Goal: Find specific page/section: Find specific page/section

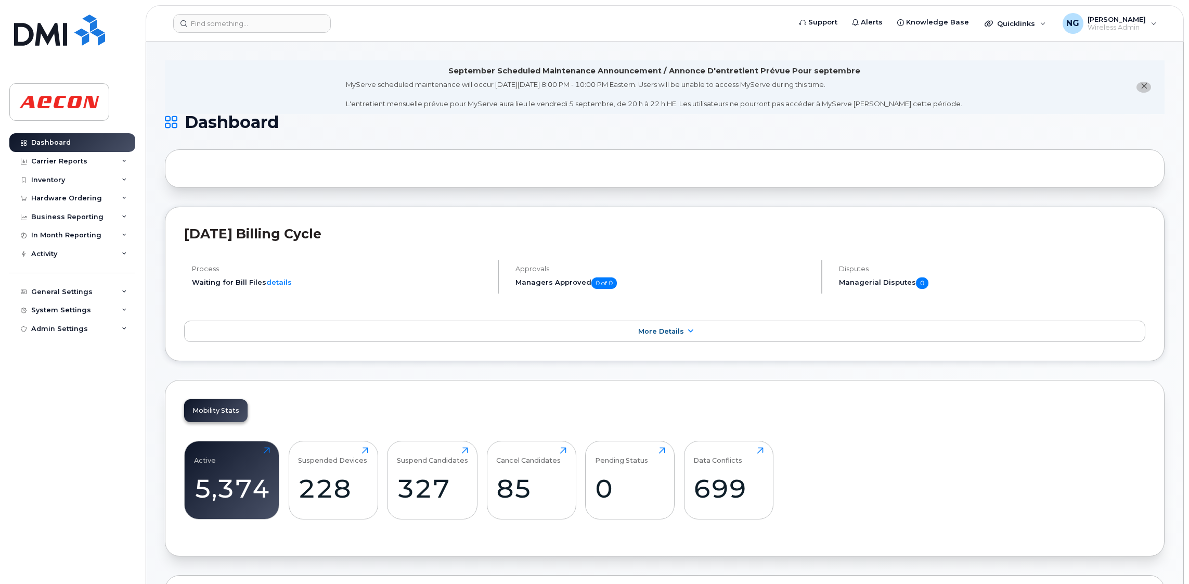
scroll to position [1014, 0]
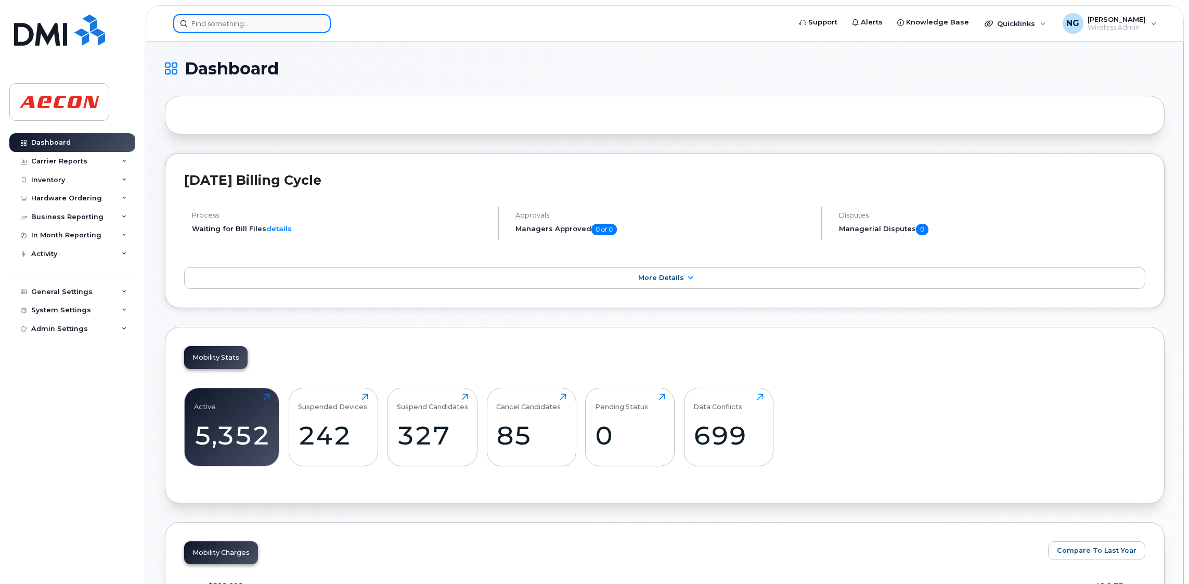
click at [304, 21] on input at bounding box center [252, 23] width 158 height 19
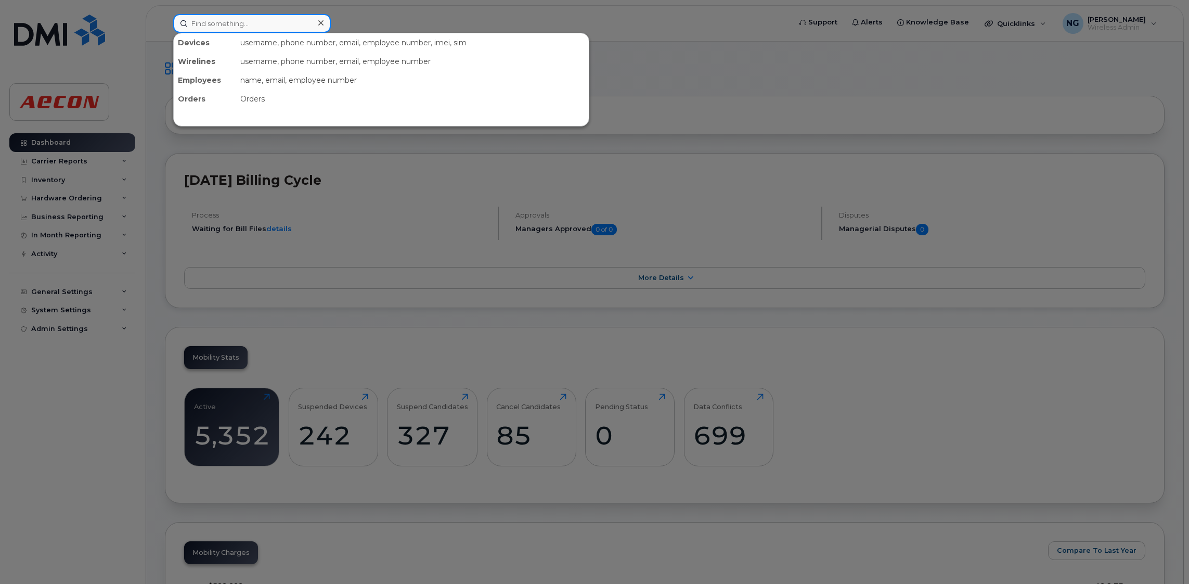
click at [236, 27] on input at bounding box center [252, 23] width 158 height 19
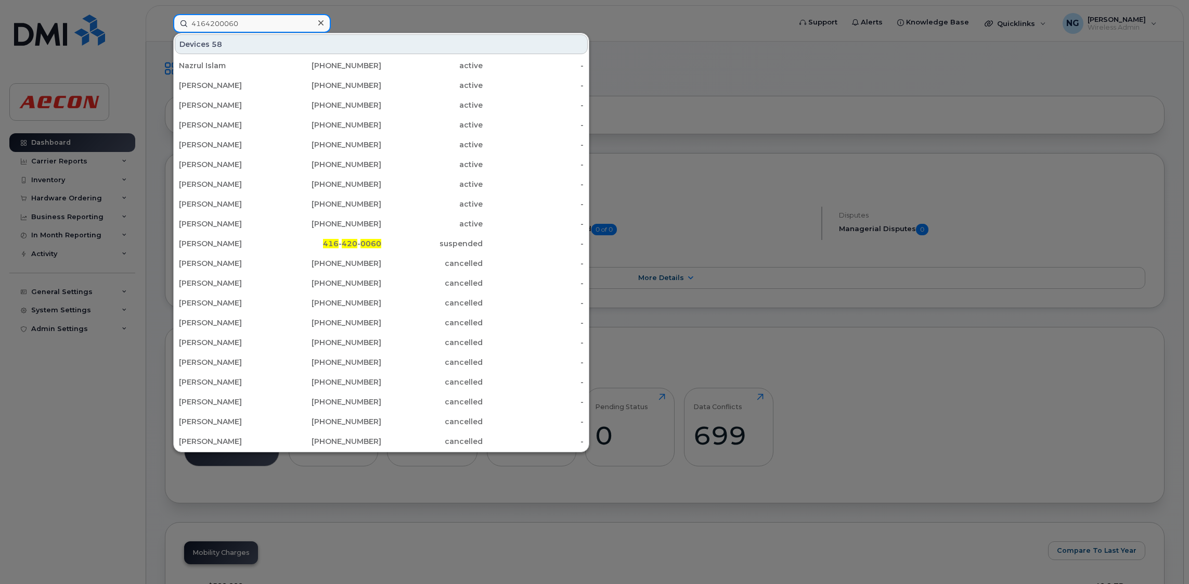
type input "4164200060"
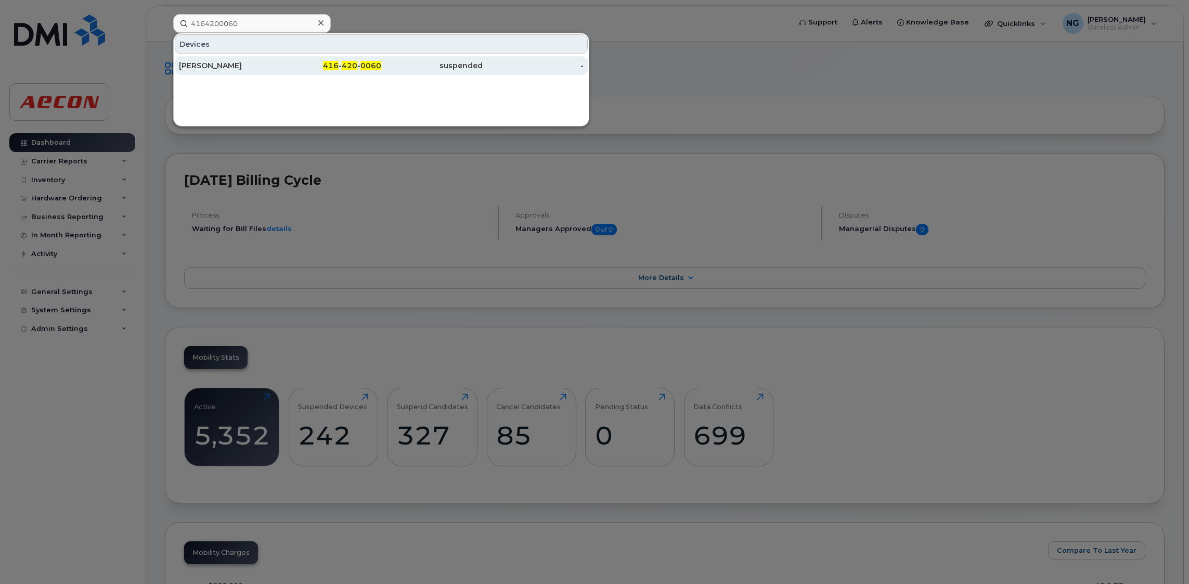
click at [351, 61] on span "420" at bounding box center [350, 65] width 16 height 9
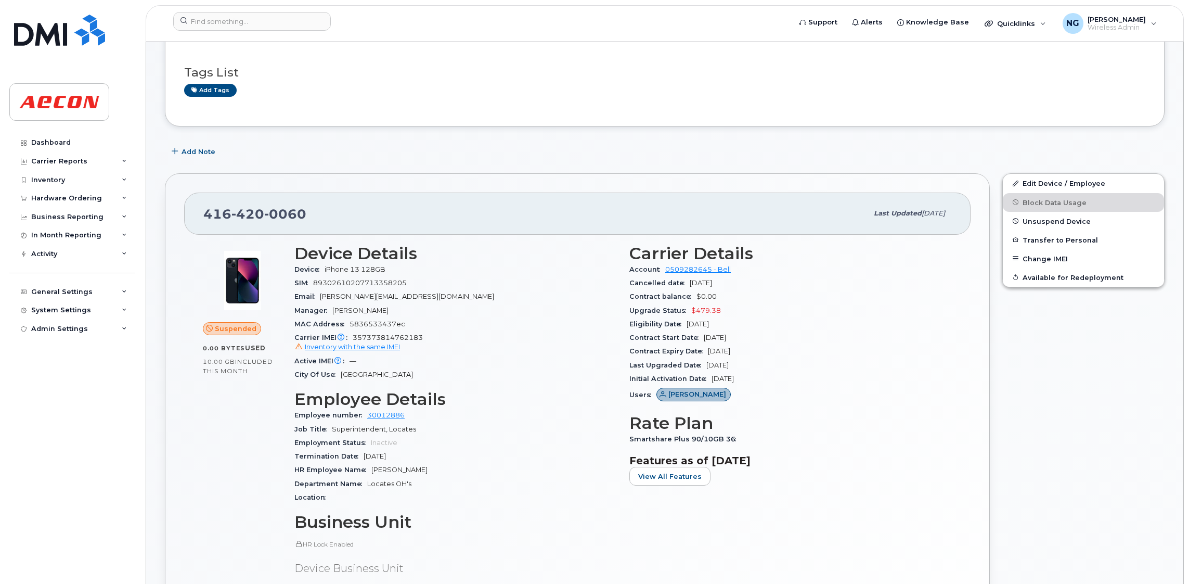
scroll to position [156, 0]
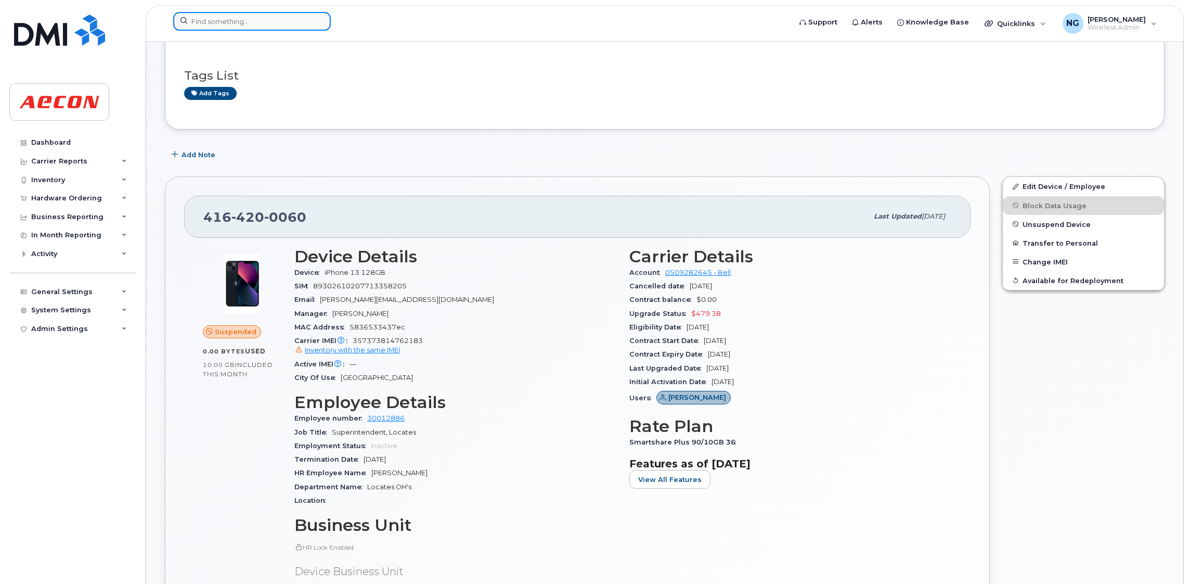
click at [263, 24] on input at bounding box center [252, 21] width 158 height 19
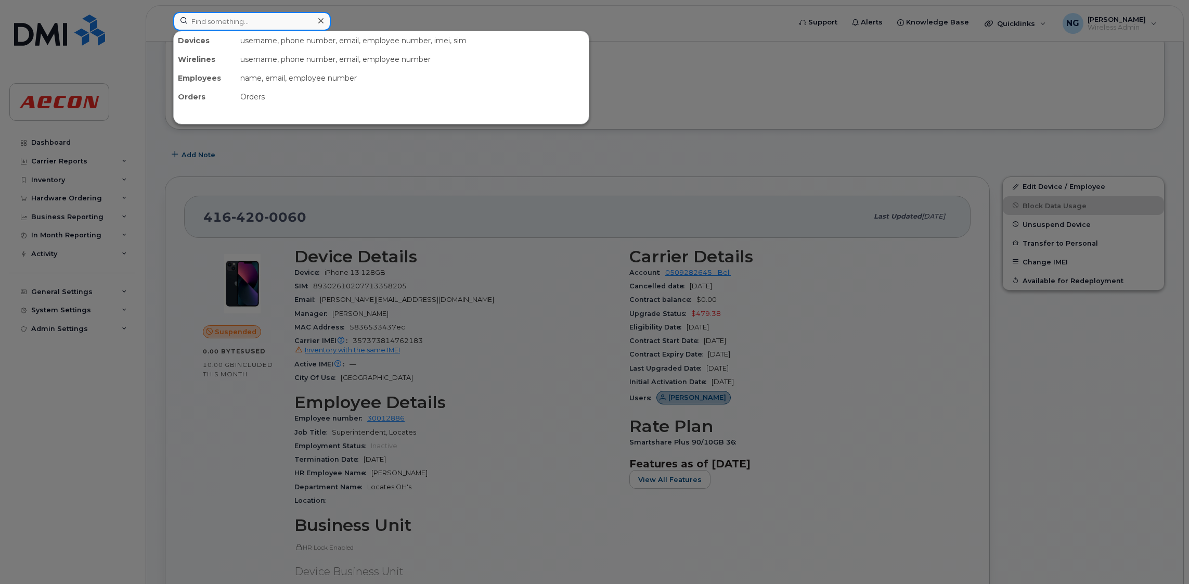
click at [269, 21] on input at bounding box center [252, 21] width 158 height 19
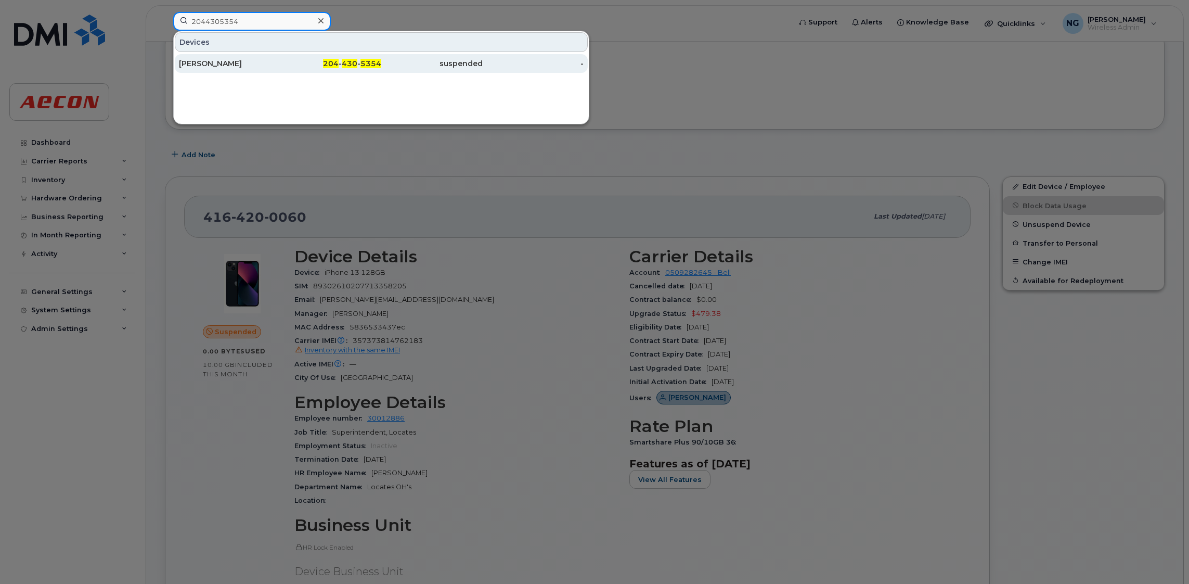
type input "2044305354"
click at [347, 63] on span "430" at bounding box center [350, 63] width 16 height 9
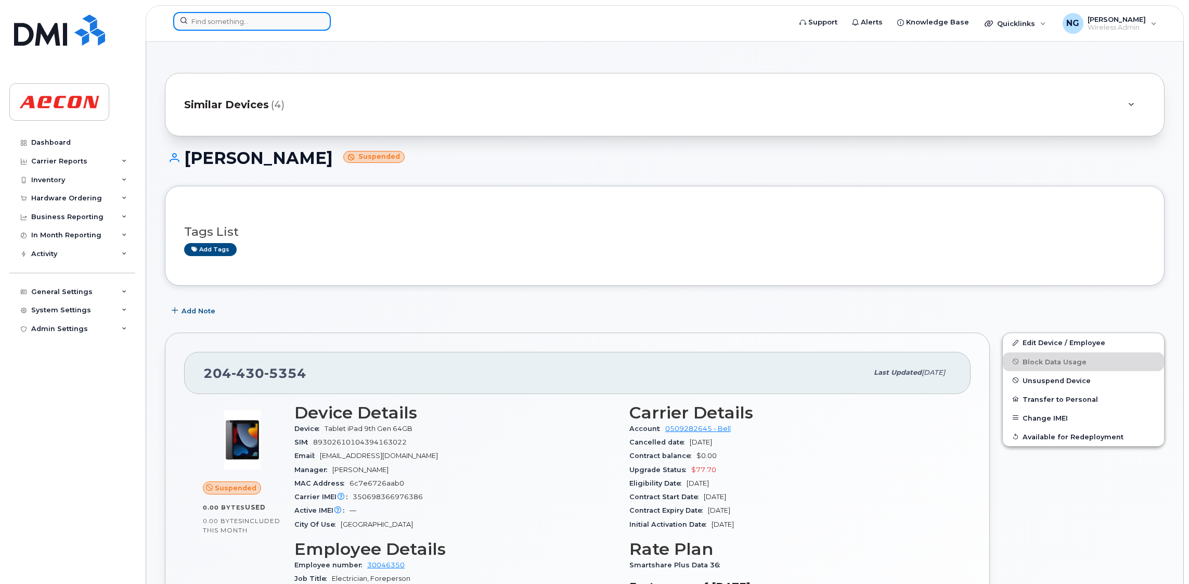
click at [193, 24] on input at bounding box center [252, 21] width 158 height 19
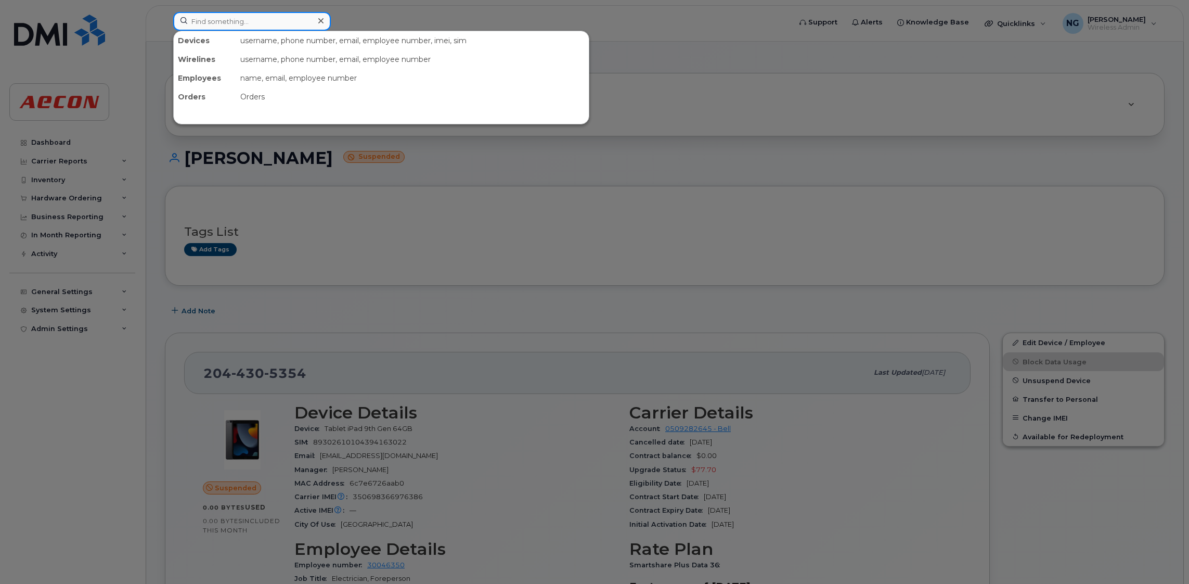
paste input "2495354821"
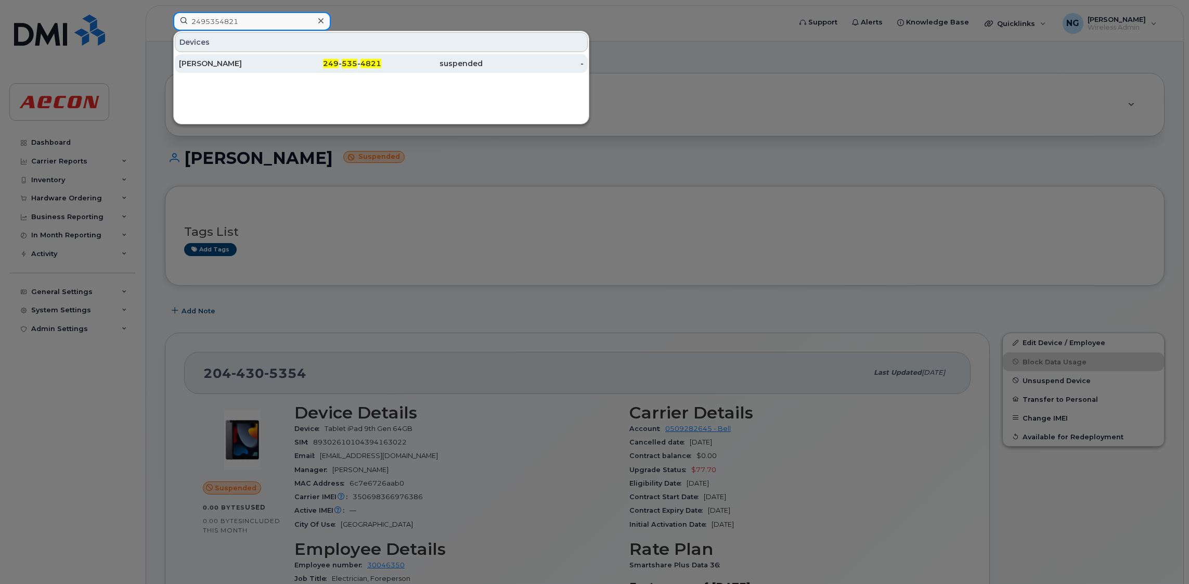
type input "2495354821"
click at [334, 65] on span "249" at bounding box center [331, 63] width 16 height 9
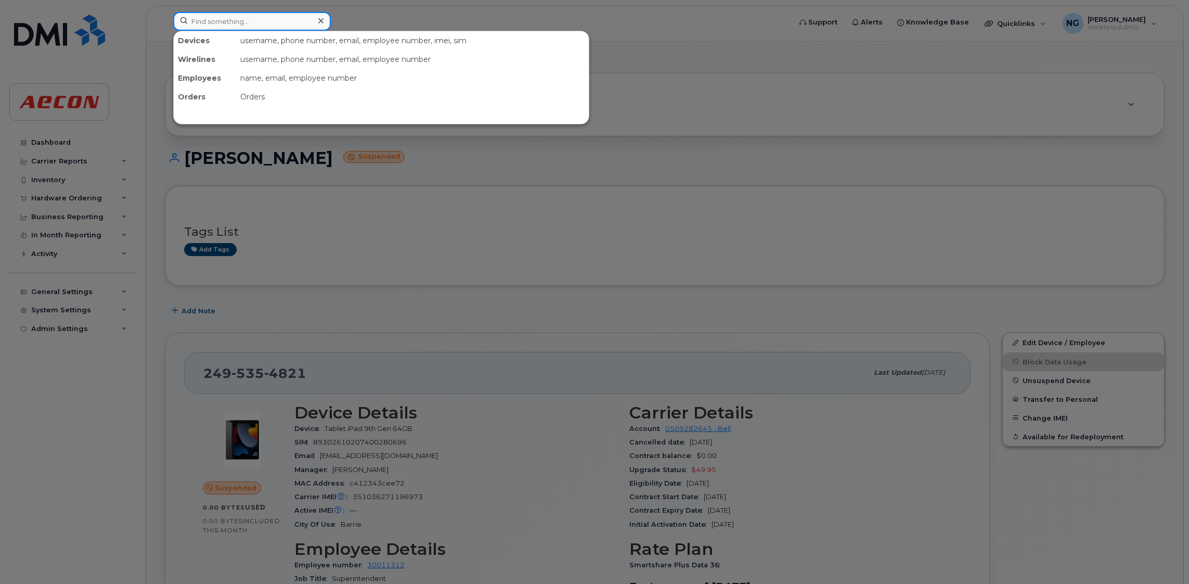
click at [255, 24] on input at bounding box center [252, 21] width 158 height 19
paste input "5873359017"
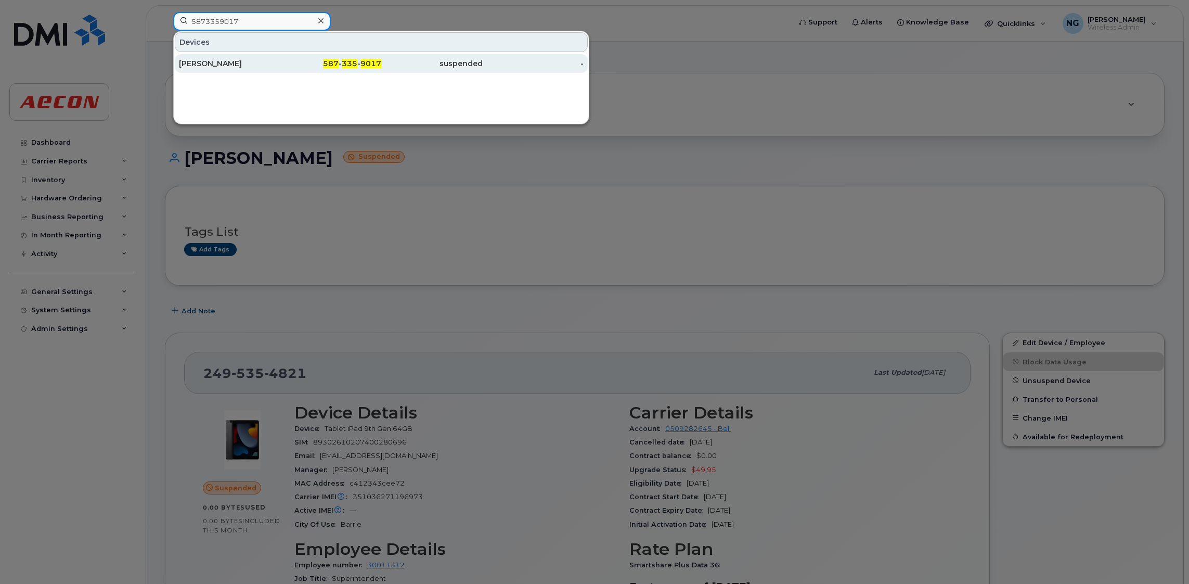
type input "5873359017"
click at [351, 63] on span "335" at bounding box center [350, 63] width 16 height 9
drag, startPoint x: 351, startPoint y: 62, endPoint x: 346, endPoint y: 69, distance: 8.5
click at [351, 62] on span "335" at bounding box center [350, 63] width 16 height 9
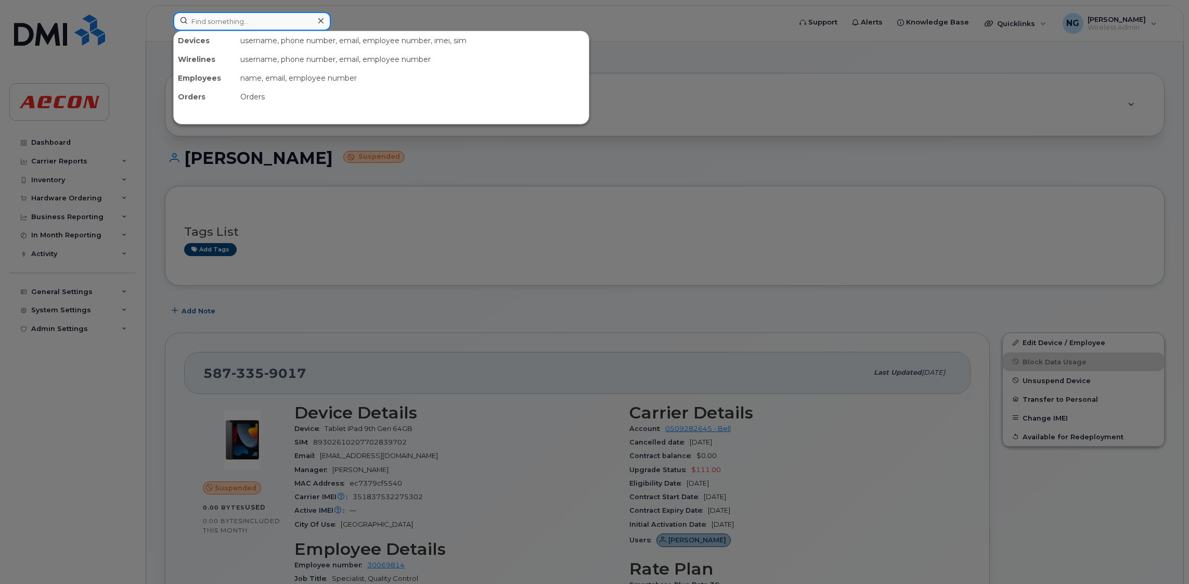
click at [252, 21] on input at bounding box center [252, 21] width 158 height 19
paste input "7802037554"
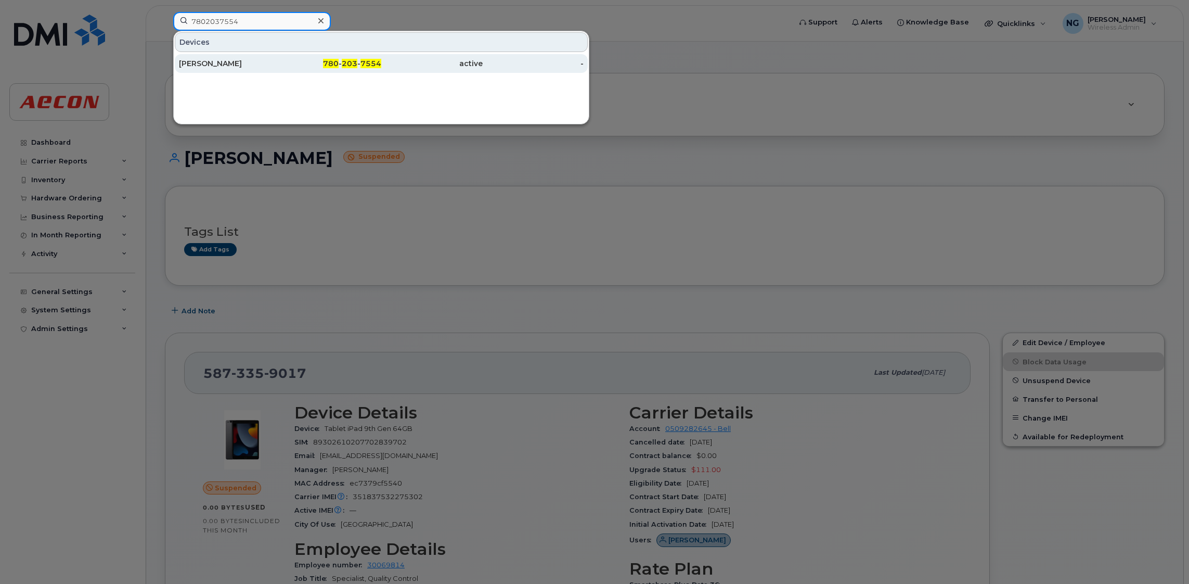
type input "7802037554"
click at [361, 62] on span "7554" at bounding box center [371, 63] width 21 height 9
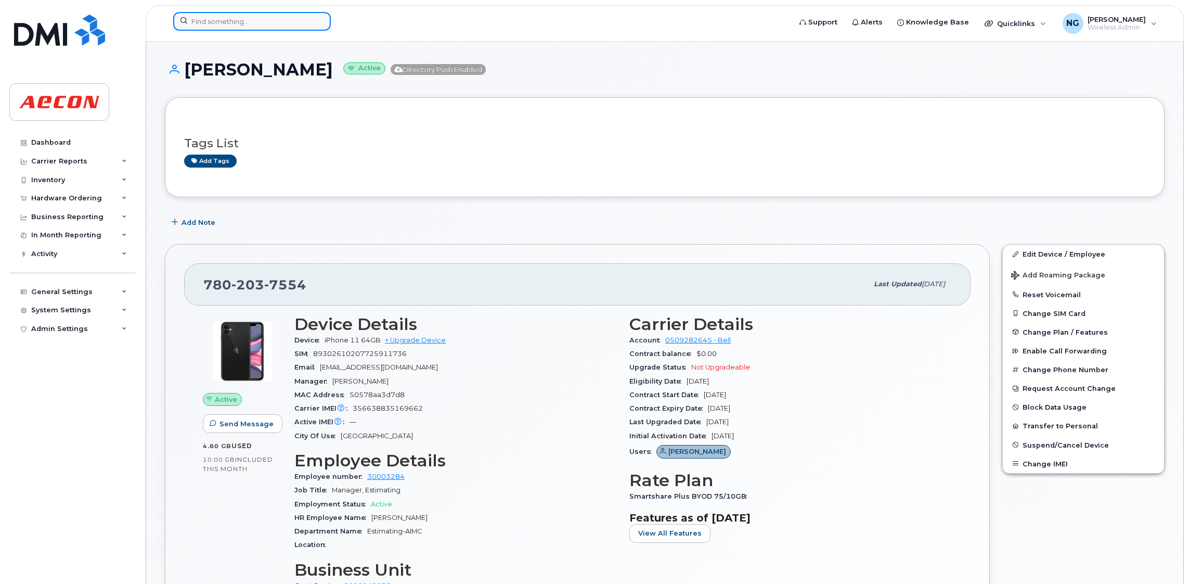
click at [245, 22] on input at bounding box center [252, 21] width 158 height 19
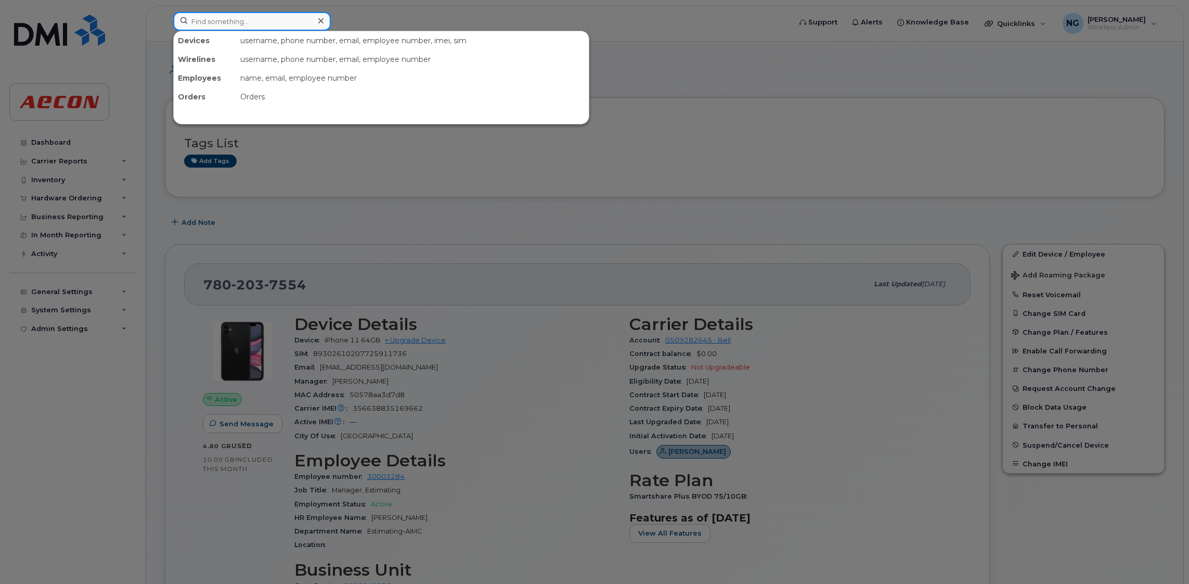
paste input "5199932386"
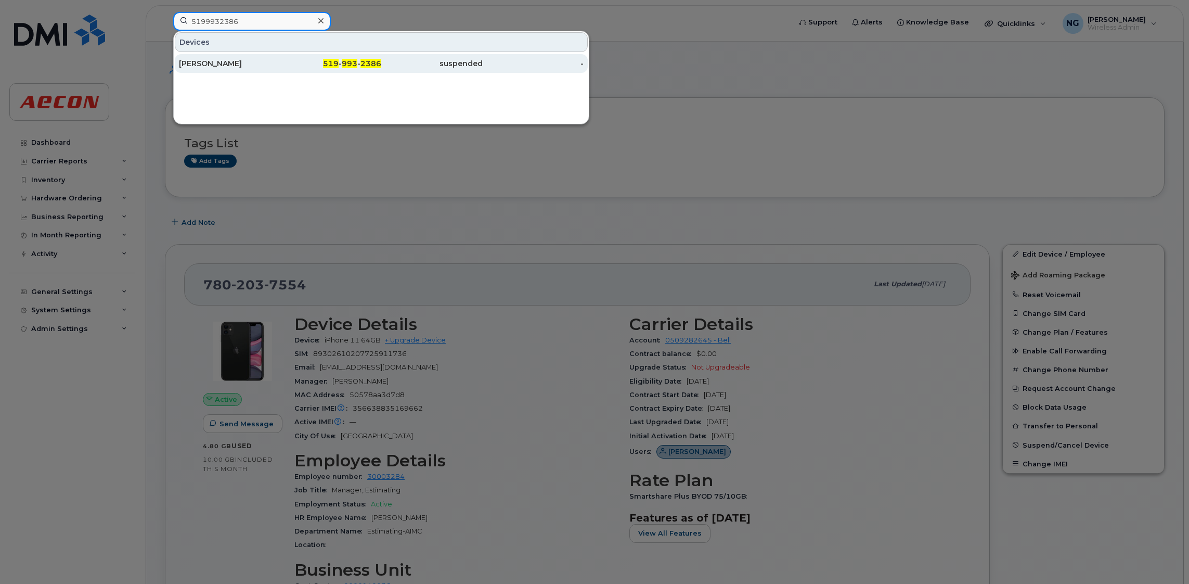
type input "5199932386"
click at [355, 60] on span "993" at bounding box center [350, 63] width 16 height 9
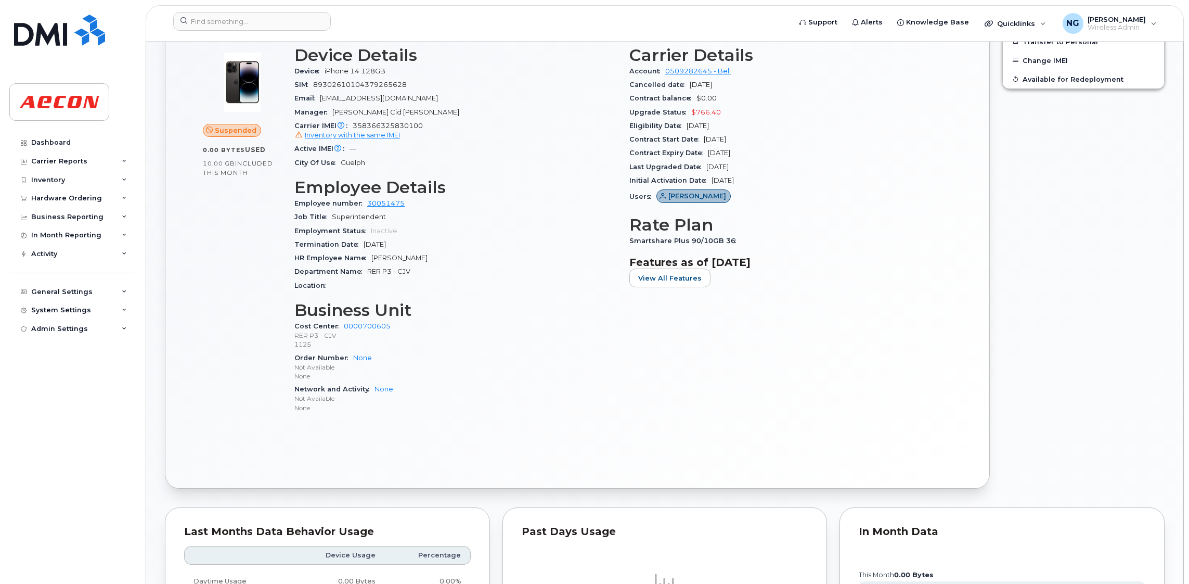
scroll to position [156, 0]
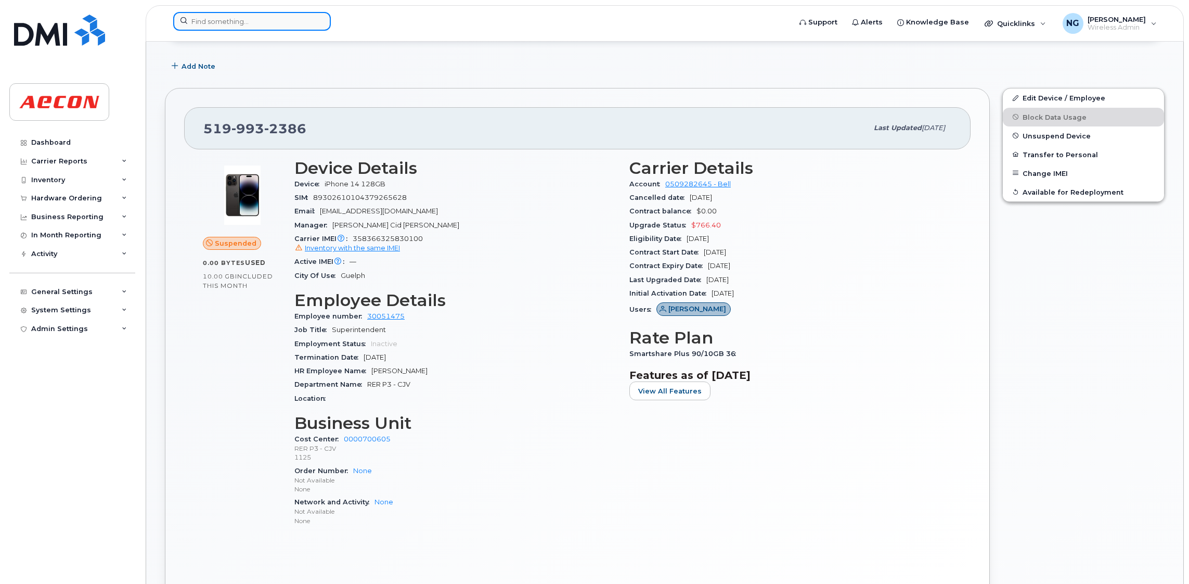
click at [218, 24] on input at bounding box center [252, 21] width 158 height 19
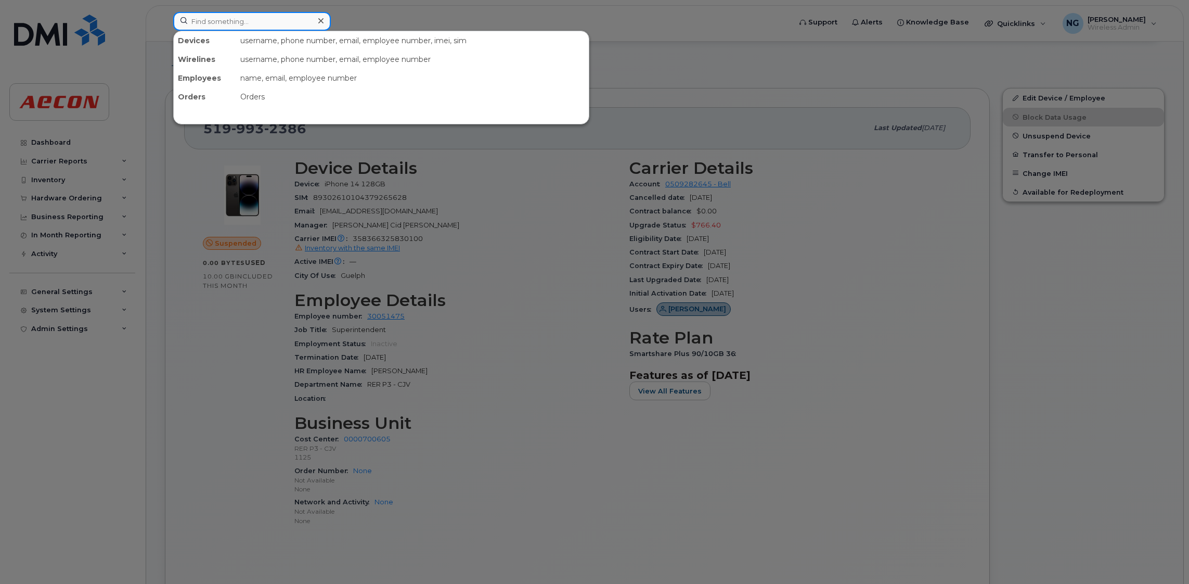
paste input "2267492585"
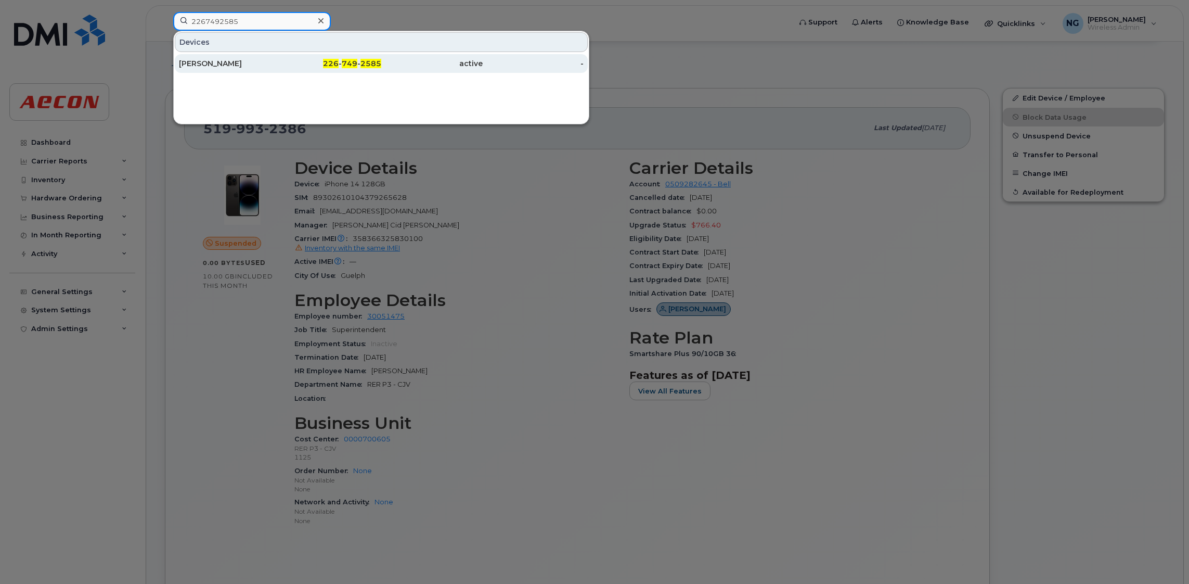
type input "2267492585"
click at [341, 63] on div "226 - 749 - 2585" at bounding box center [330, 63] width 101 height 10
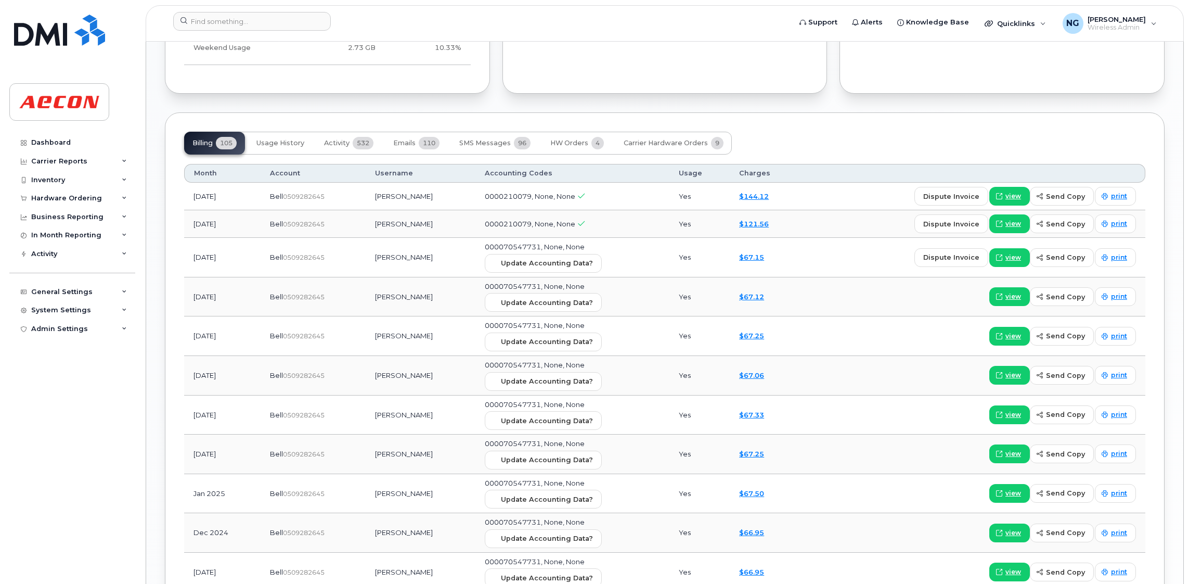
scroll to position [1249, 0]
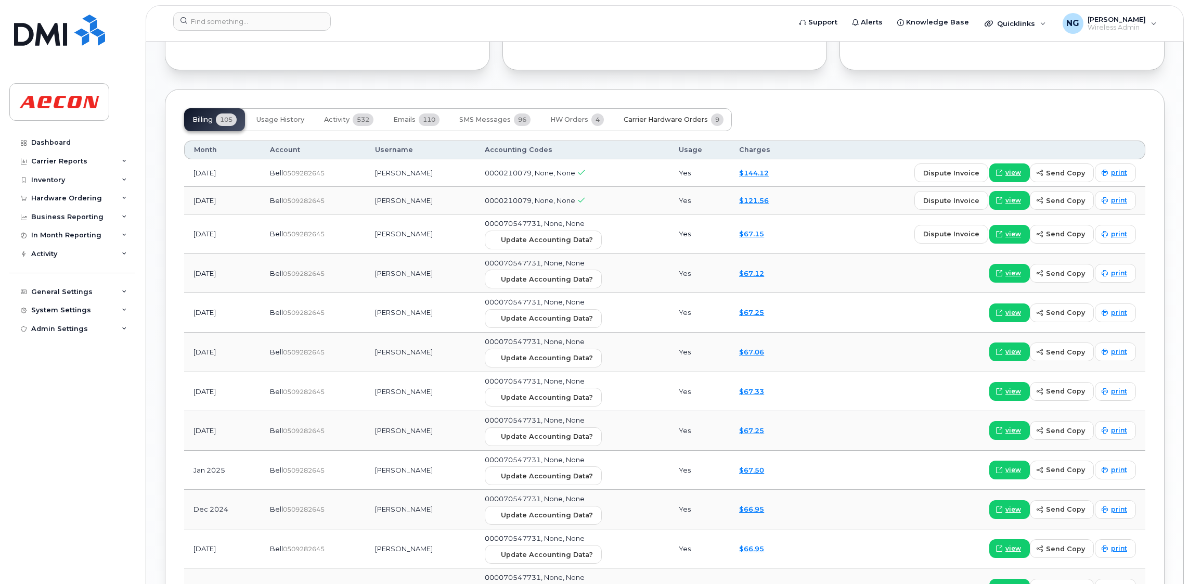
drag, startPoint x: 658, startPoint y: 119, endPoint x: 660, endPoint y: 125, distance: 6.1
click at [660, 124] on span "Carrier Hardware Orders" at bounding box center [666, 120] width 84 height 8
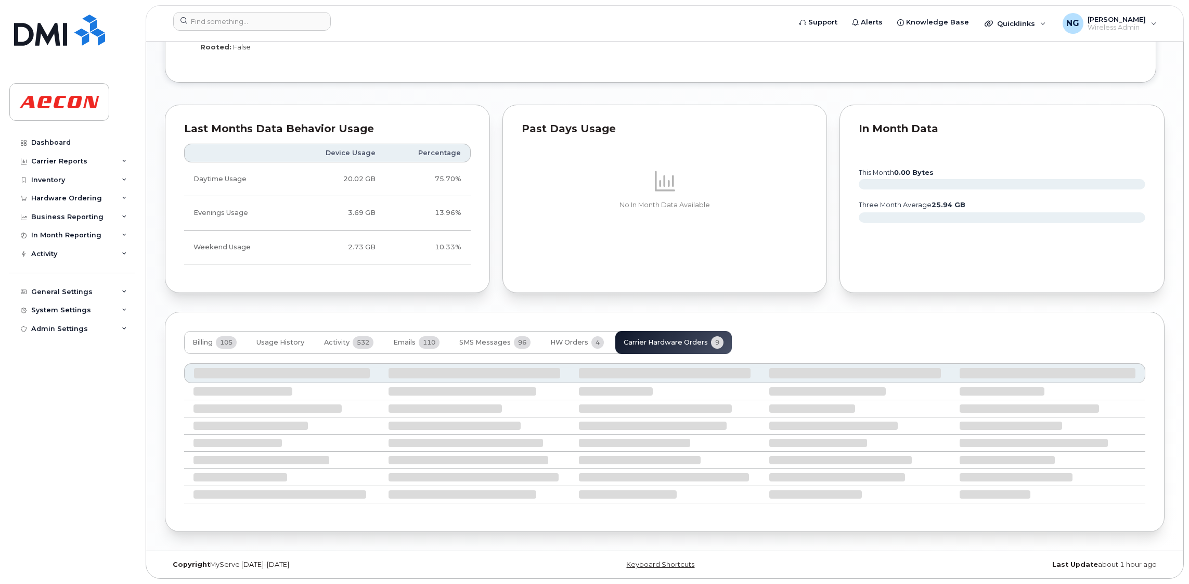
scroll to position [1084, 0]
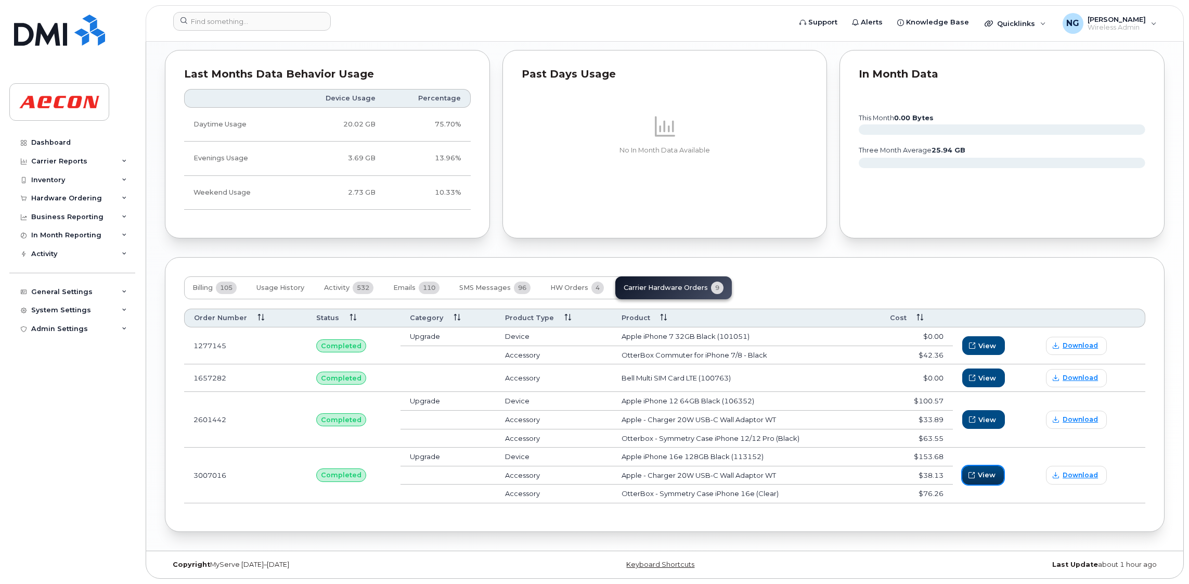
click at [979, 475] on button "View" at bounding box center [984, 475] width 42 height 19
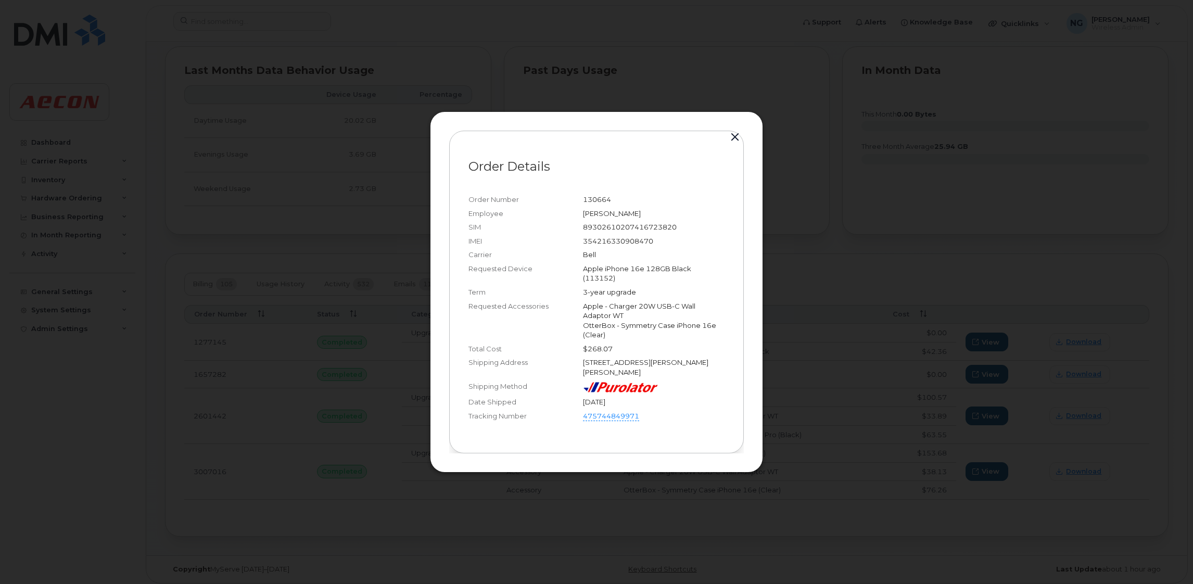
click at [1023, 172] on div at bounding box center [596, 292] width 1193 height 584
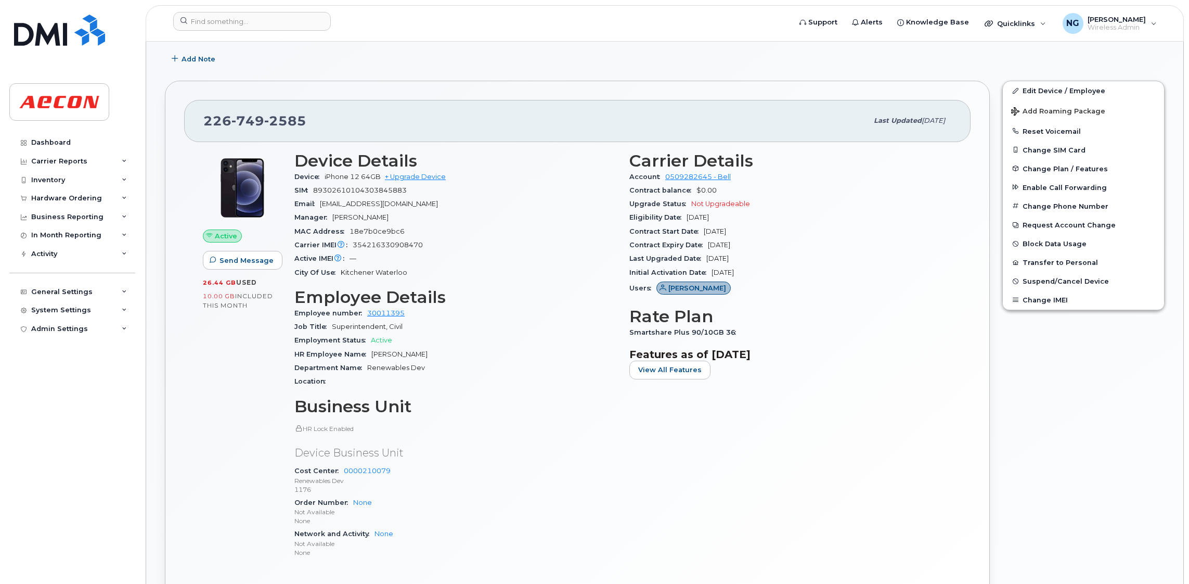
scroll to position [304, 0]
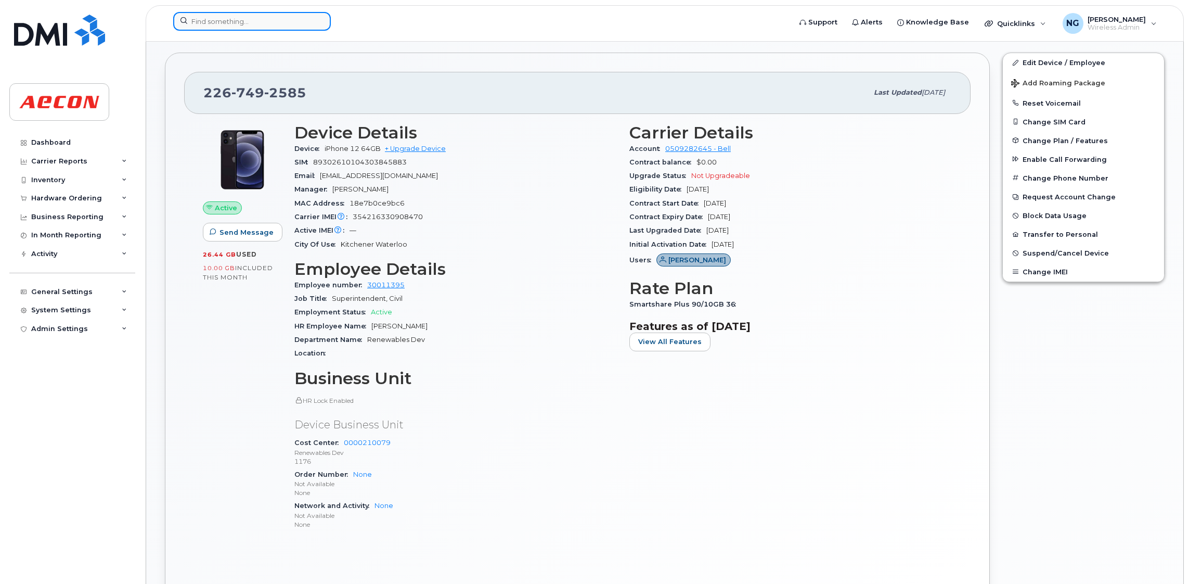
click at [221, 20] on input at bounding box center [252, 21] width 158 height 19
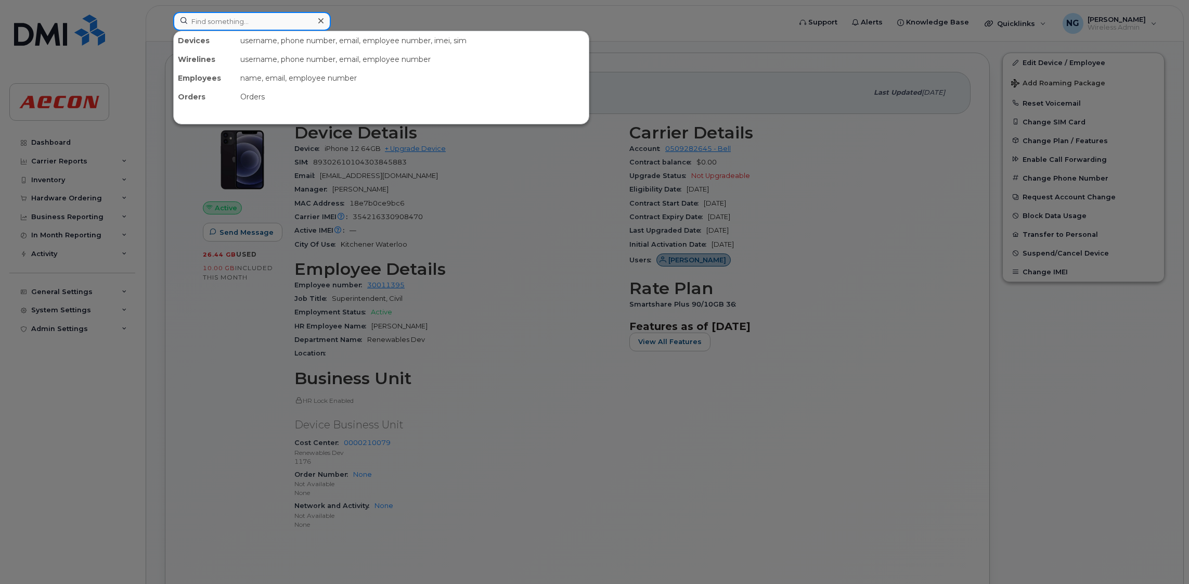
paste input "6475494944"
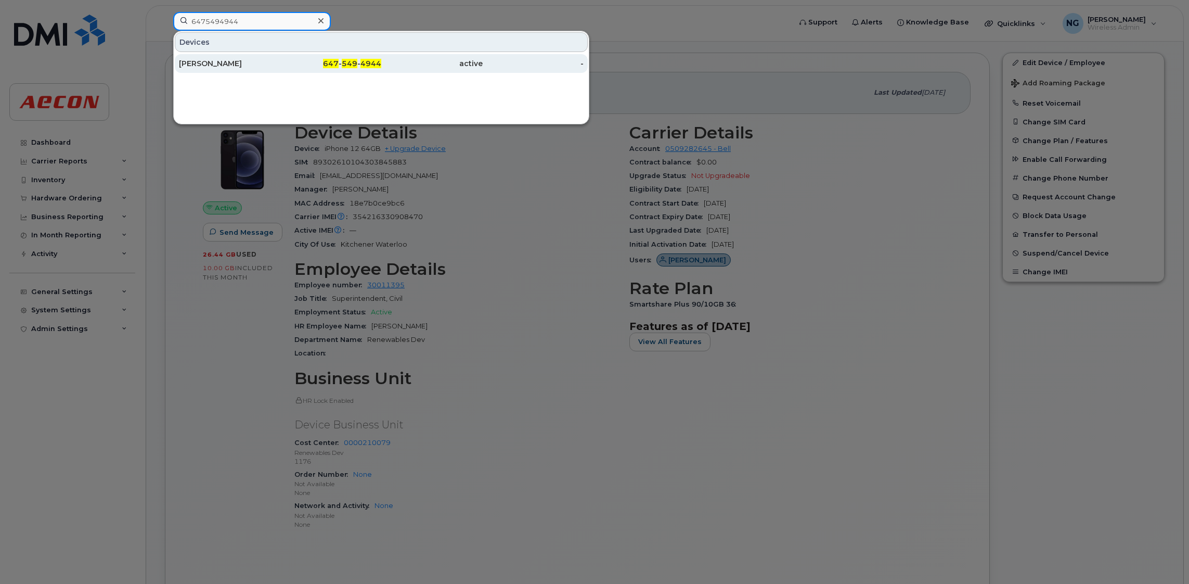
type input "6475494944"
click at [337, 68] on span "647" at bounding box center [331, 63] width 16 height 9
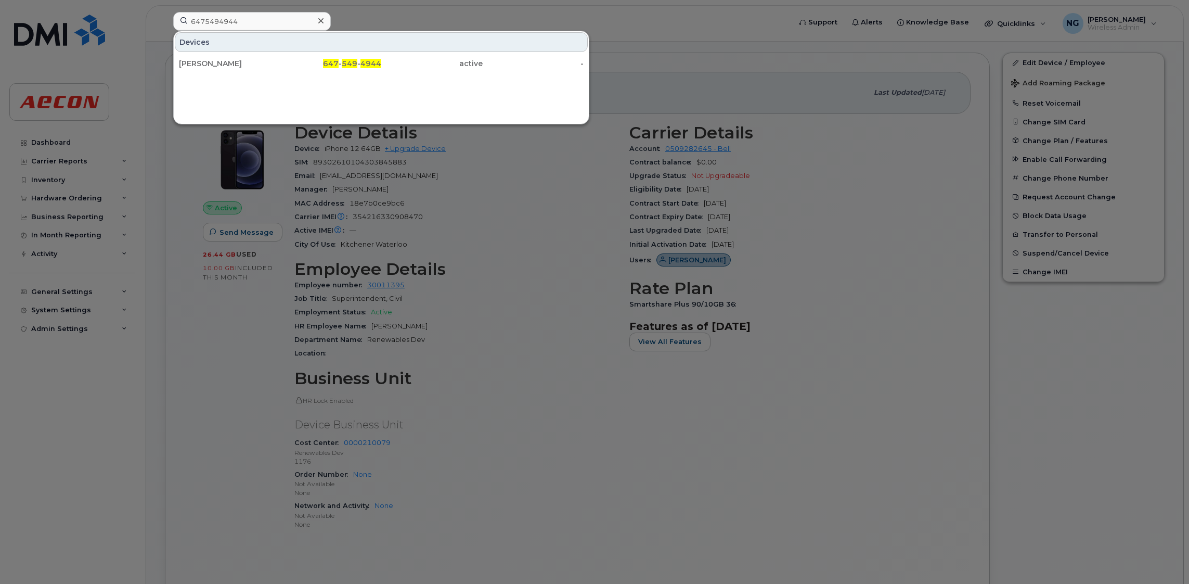
drag, startPoint x: 337, startPoint y: 68, endPoint x: 18, endPoint y: 232, distance: 358.4
click at [338, 67] on span "647" at bounding box center [331, 63] width 16 height 9
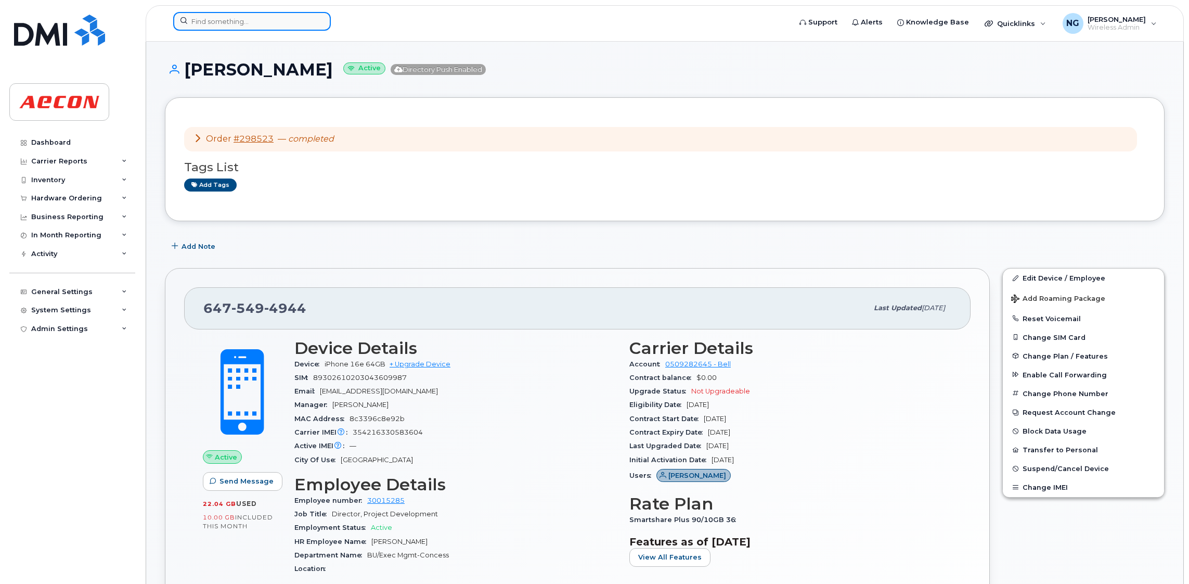
click at [285, 14] on input at bounding box center [252, 21] width 158 height 19
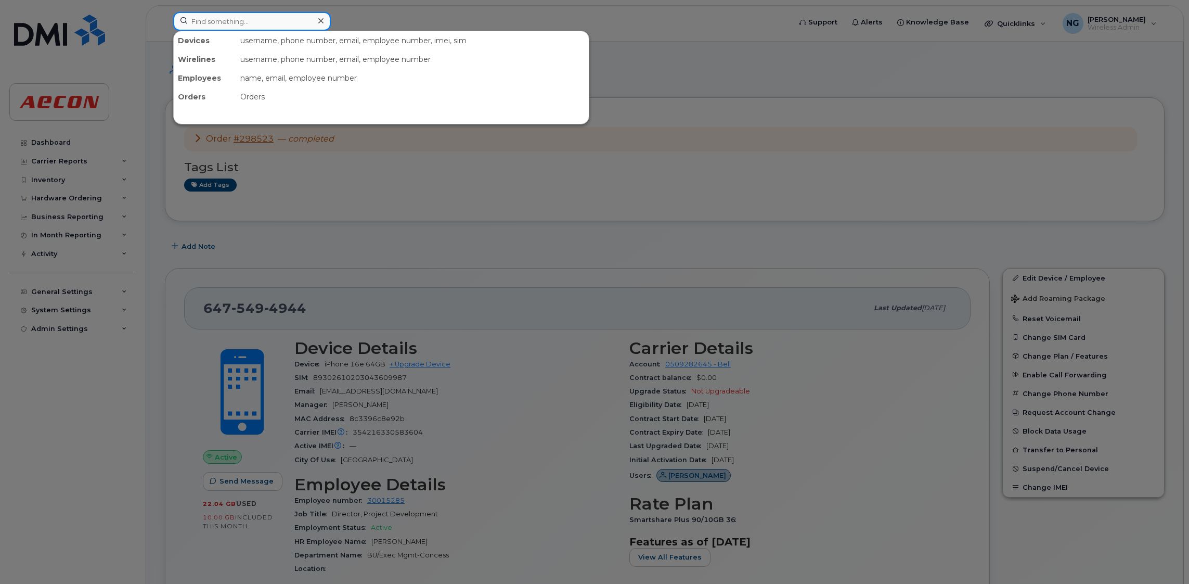
paste input "4169889609"
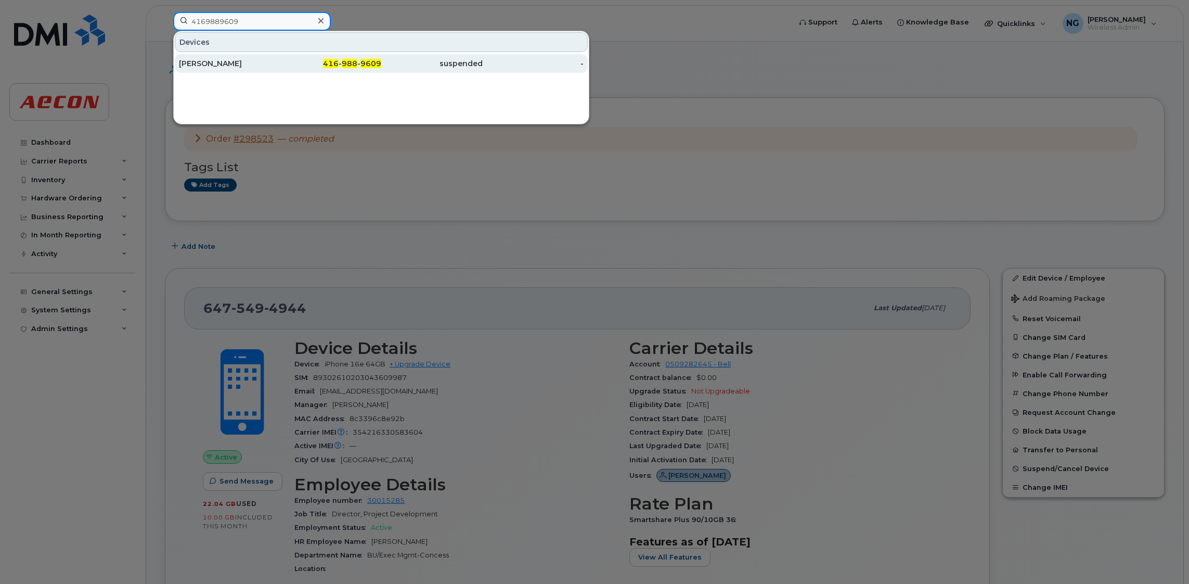
type input "4169889609"
click at [360, 67] on div "416 - 988 - 9609" at bounding box center [330, 63] width 101 height 10
click at [361, 67] on div "416 - 988 - 9609" at bounding box center [330, 63] width 101 height 10
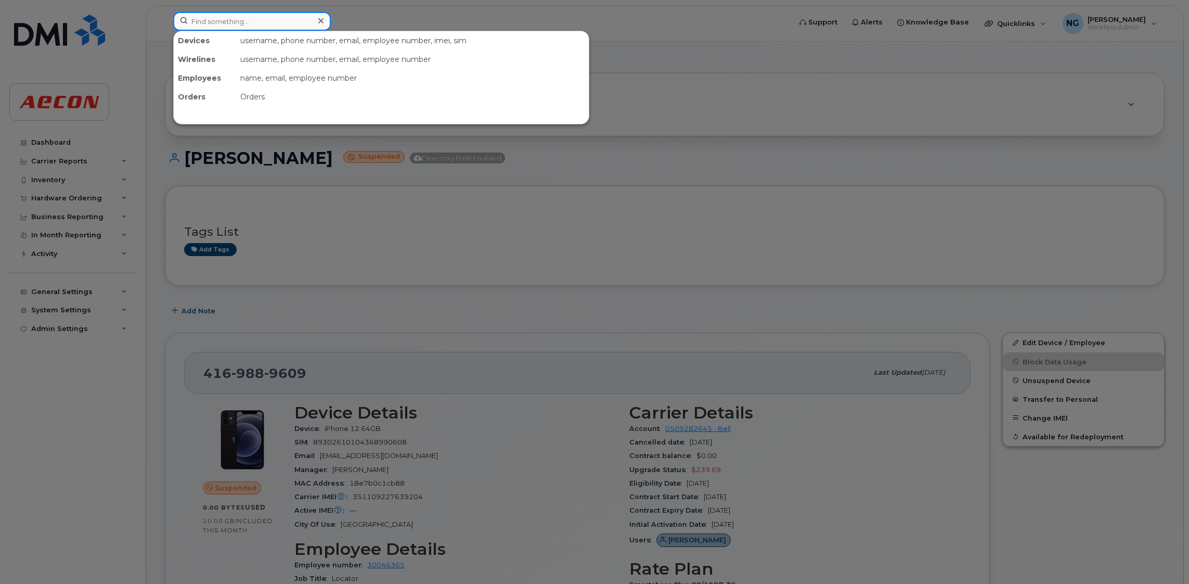
click at [219, 22] on input at bounding box center [252, 21] width 158 height 19
paste input "5192814811"
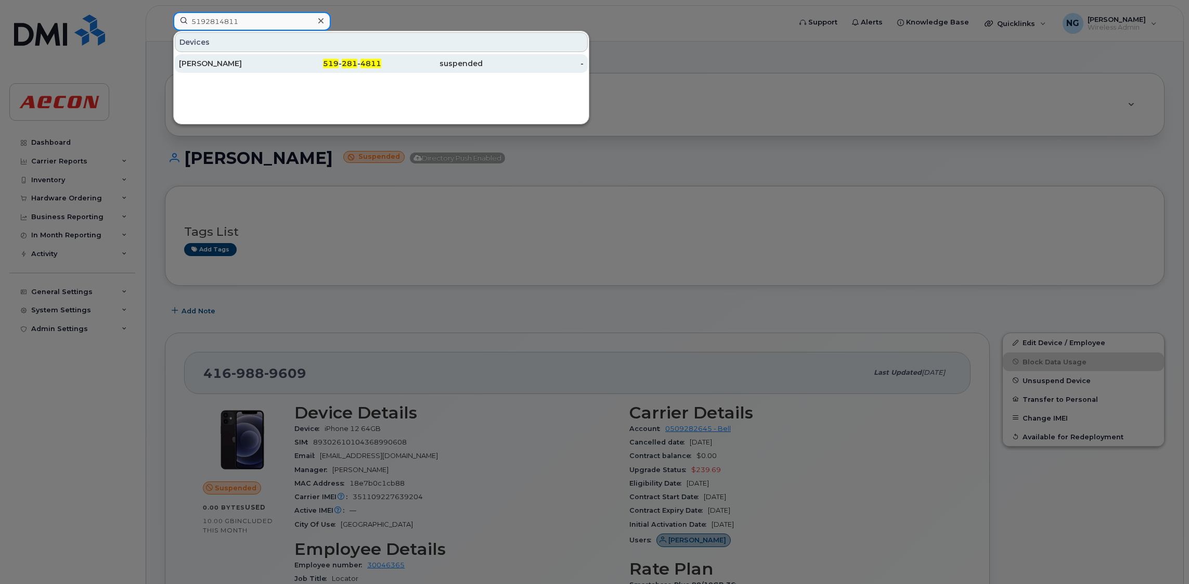
type input "5192814811"
click at [337, 65] on span "519" at bounding box center [331, 63] width 16 height 9
